Goal: Information Seeking & Learning: Learn about a topic

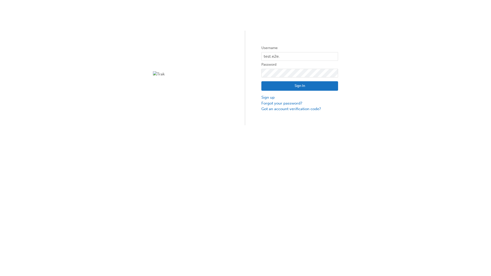
type input "test.e2e.user14"
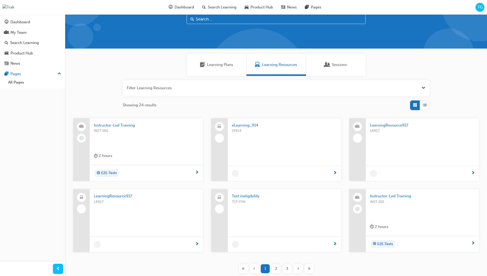
scroll to position [14, 0]
